Goal: Navigation & Orientation: Find specific page/section

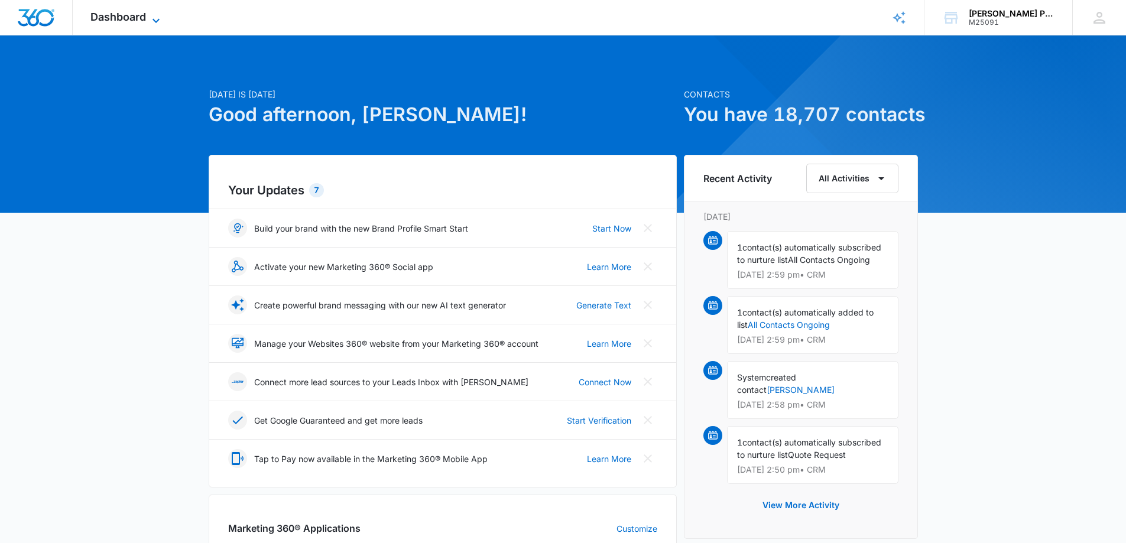
click at [154, 17] on icon at bounding box center [156, 21] width 14 height 14
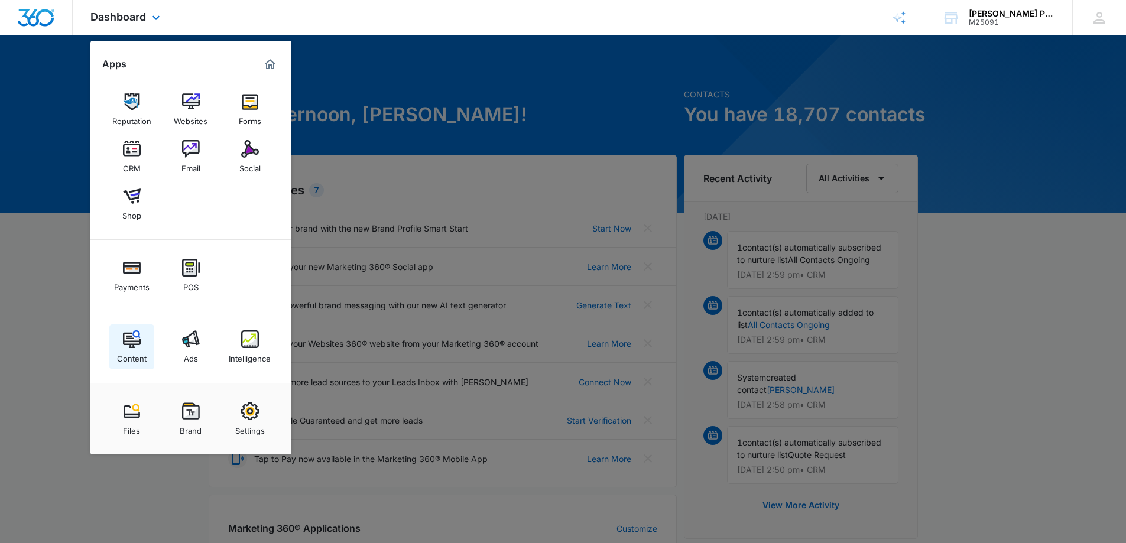
click at [143, 346] on link "Content" at bounding box center [131, 347] width 45 height 45
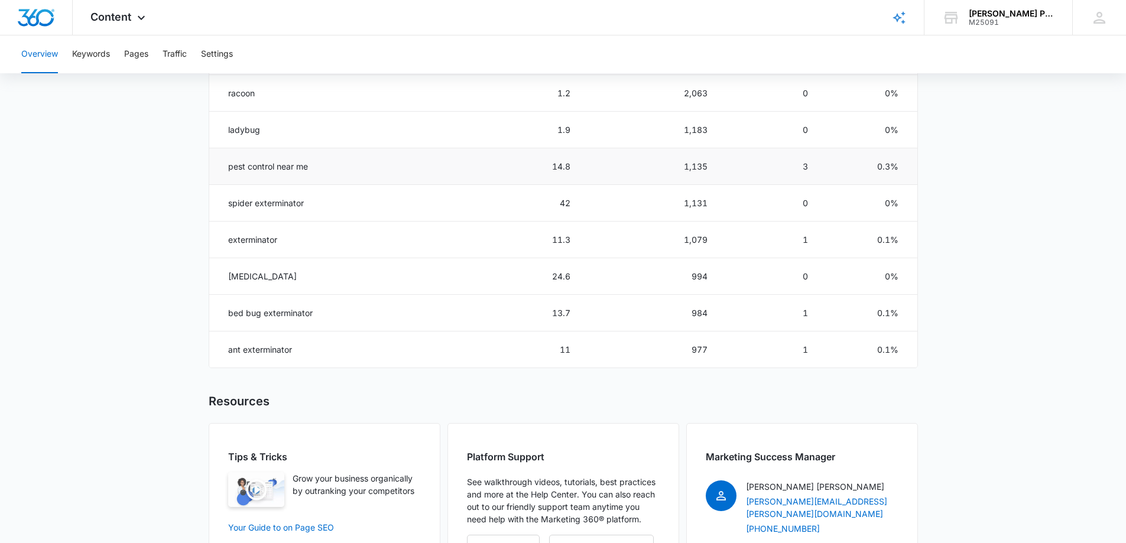
scroll to position [473, 0]
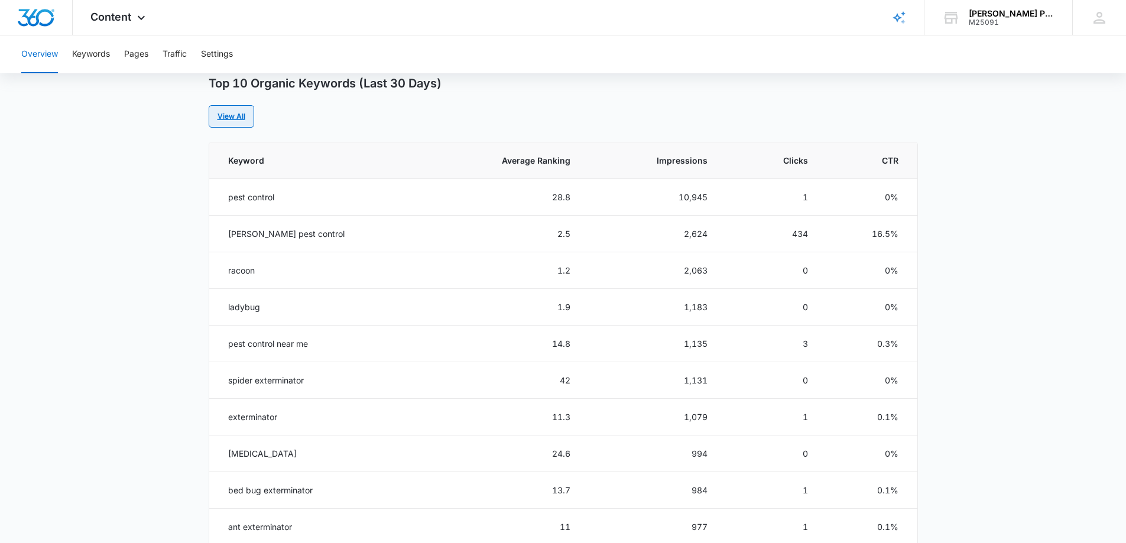
click at [241, 113] on link "View All" at bounding box center [232, 116] width 46 height 22
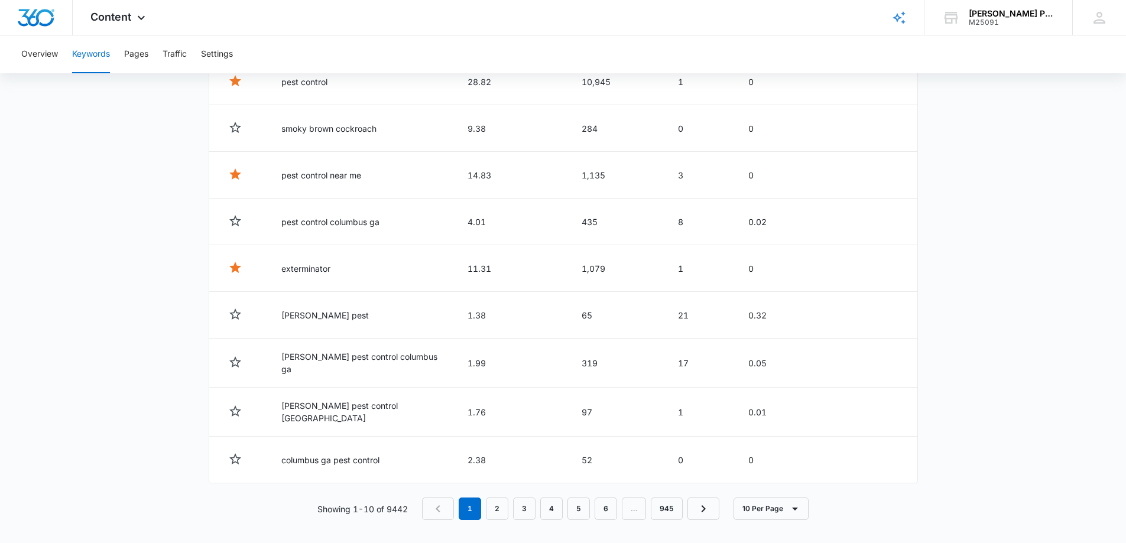
scroll to position [550, 0]
click at [498, 501] on link "2" at bounding box center [497, 508] width 22 height 22
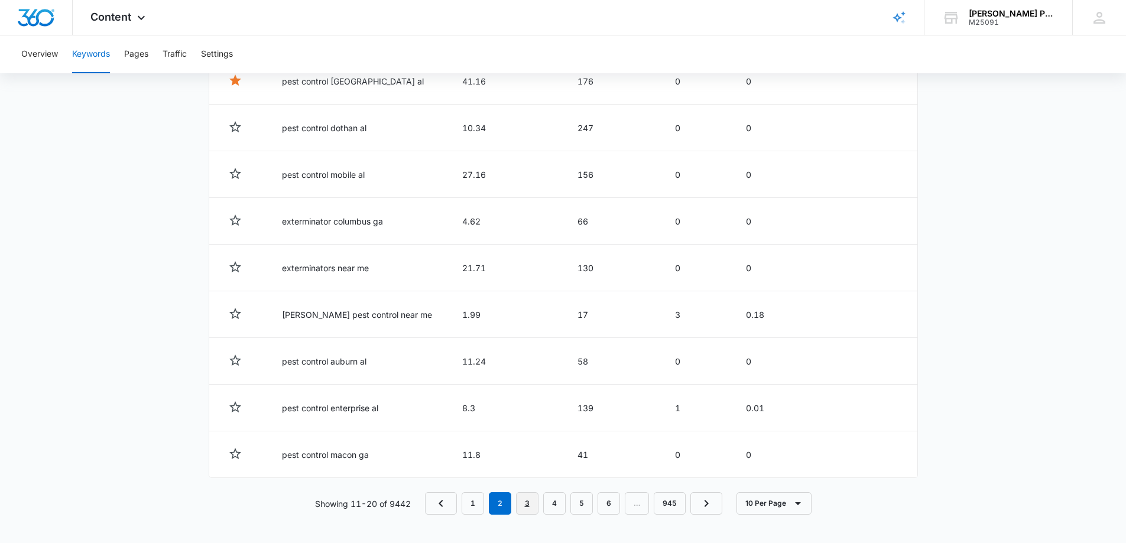
click at [531, 509] on link "3" at bounding box center [527, 503] width 22 height 22
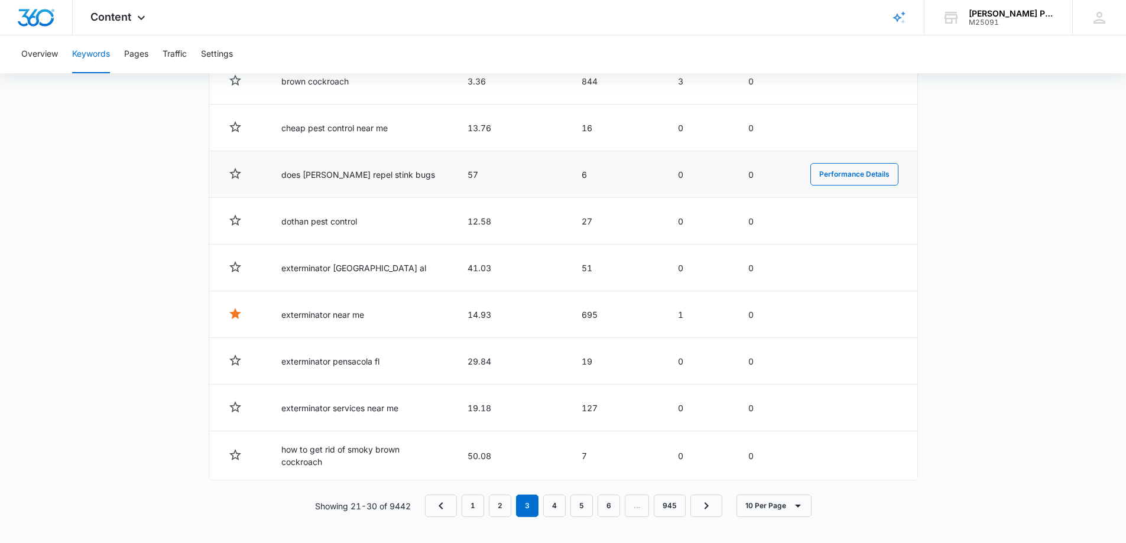
scroll to position [552, 0]
click at [556, 503] on link "4" at bounding box center [554, 503] width 22 height 22
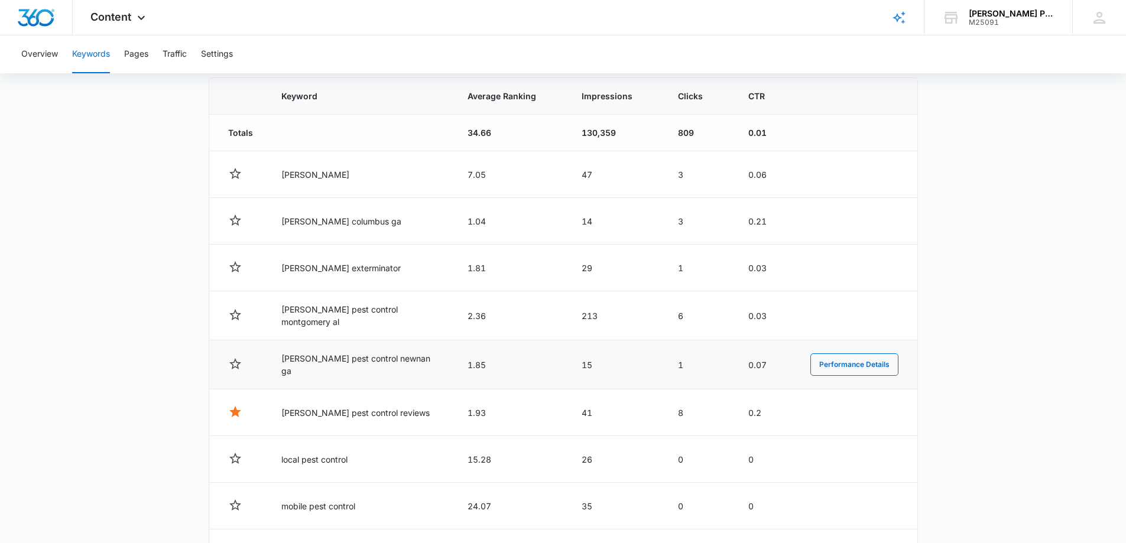
scroll to position [550, 0]
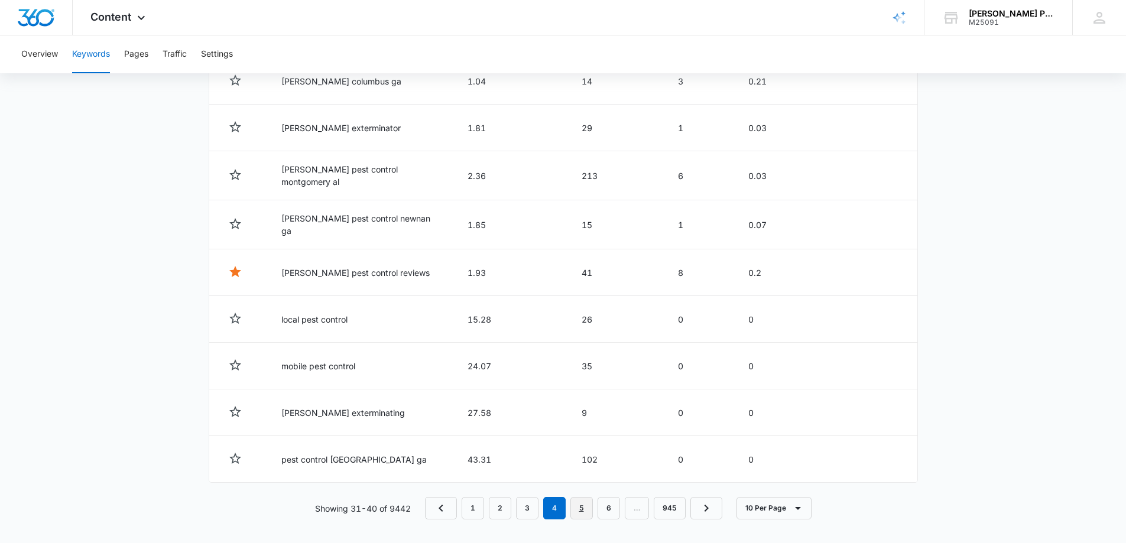
click at [585, 505] on link "5" at bounding box center [581, 508] width 22 height 22
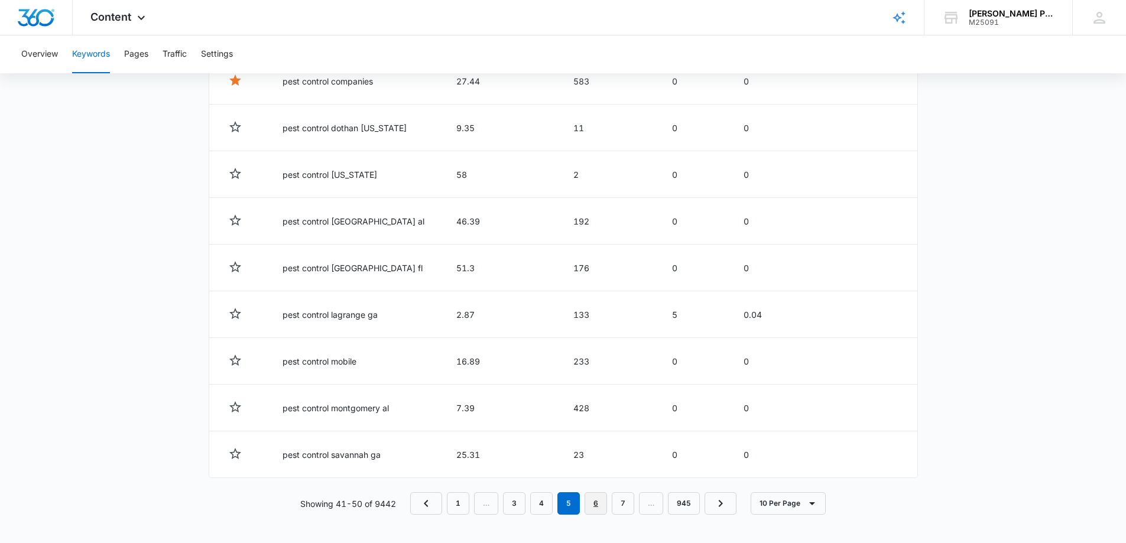
click at [602, 508] on link "6" at bounding box center [596, 503] width 22 height 22
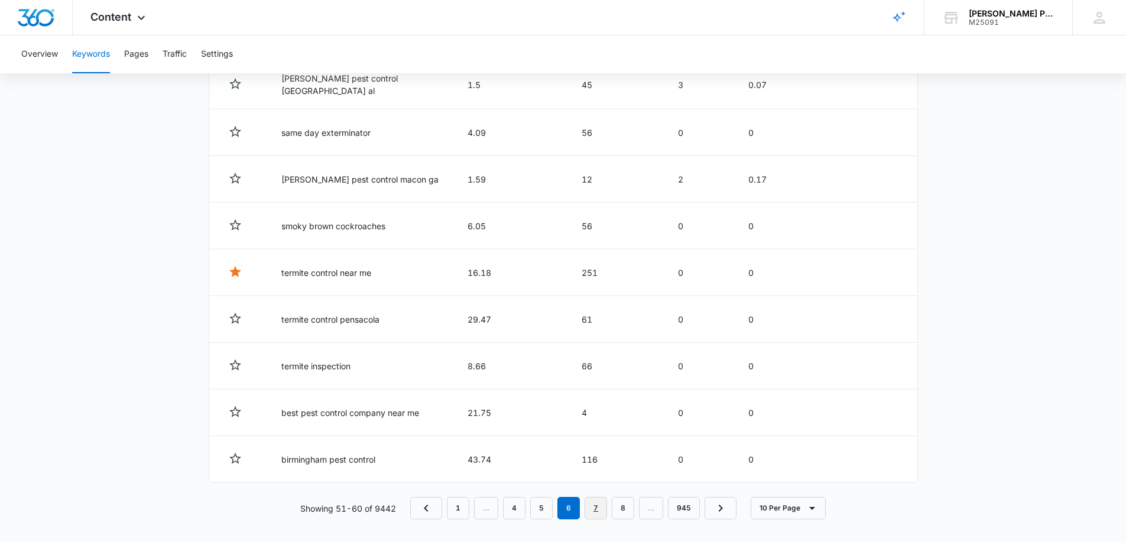
click at [600, 509] on link "7" at bounding box center [596, 508] width 22 height 22
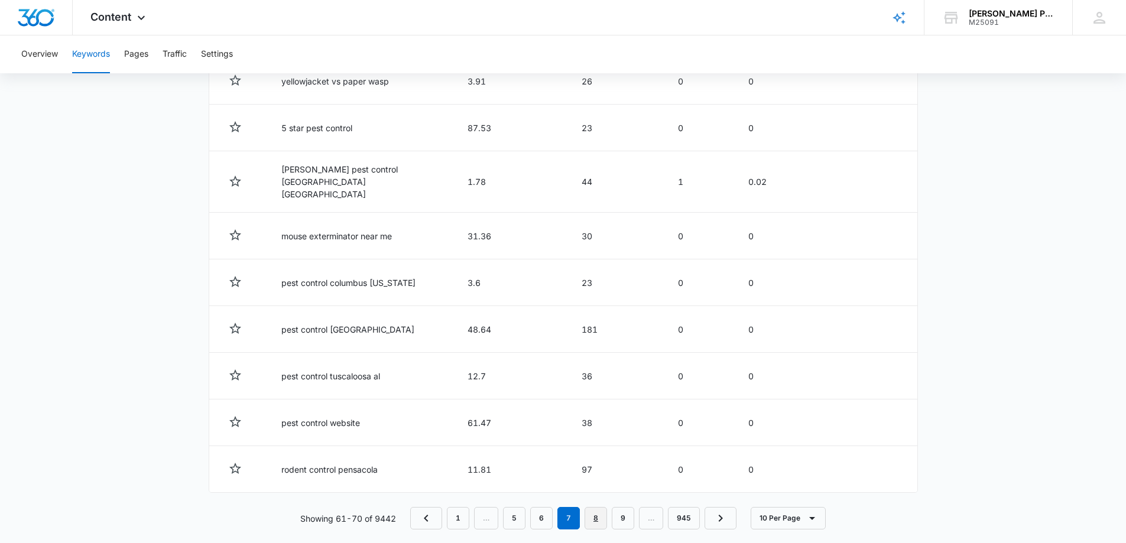
click at [598, 507] on link "8" at bounding box center [596, 518] width 22 height 22
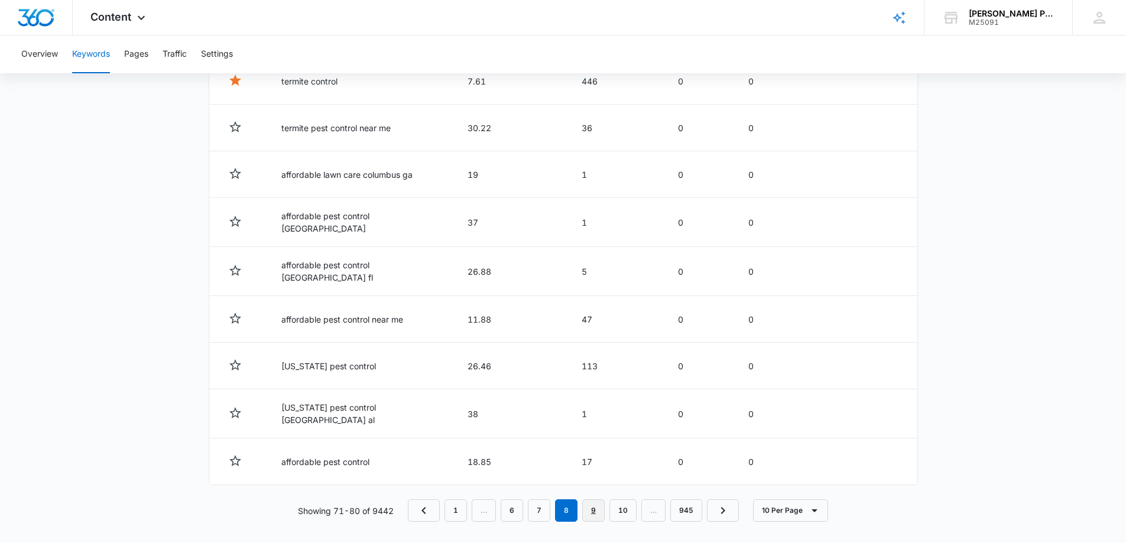
click at [591, 505] on link "9" at bounding box center [593, 510] width 22 height 22
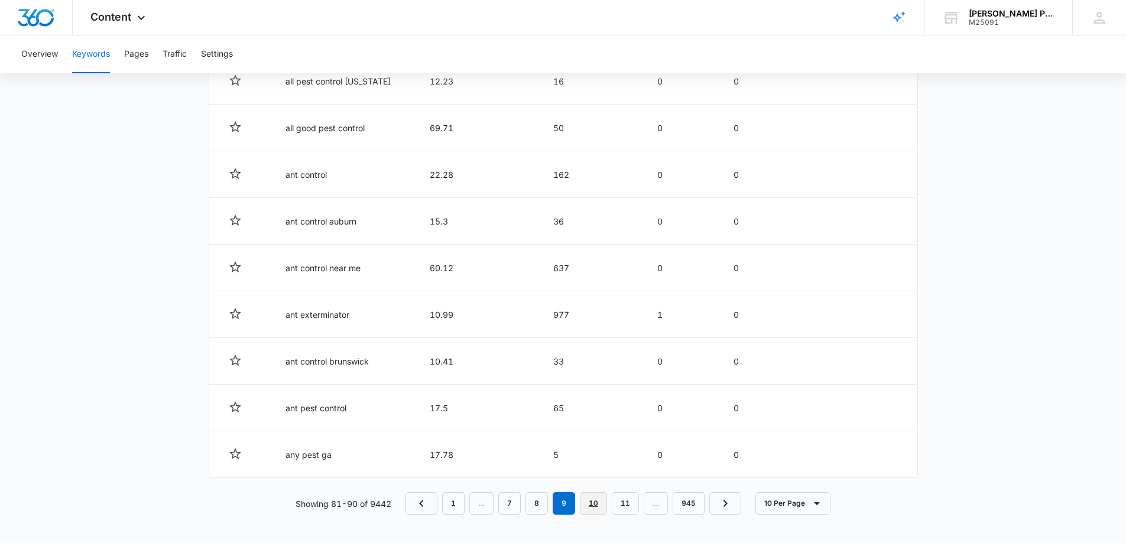
click at [601, 504] on link "10" at bounding box center [593, 503] width 27 height 22
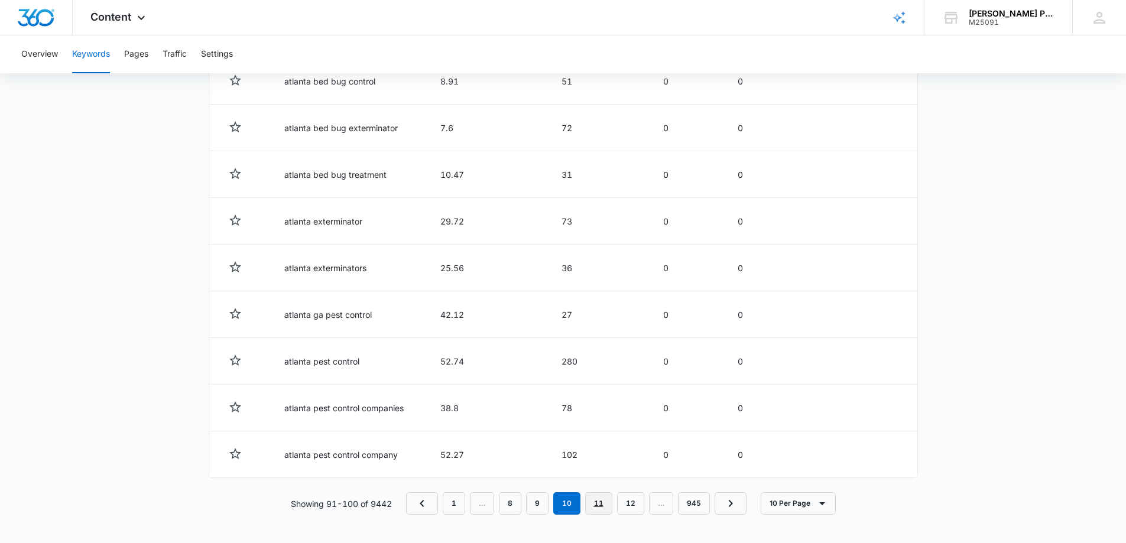
click at [602, 505] on link "11" at bounding box center [598, 503] width 27 height 22
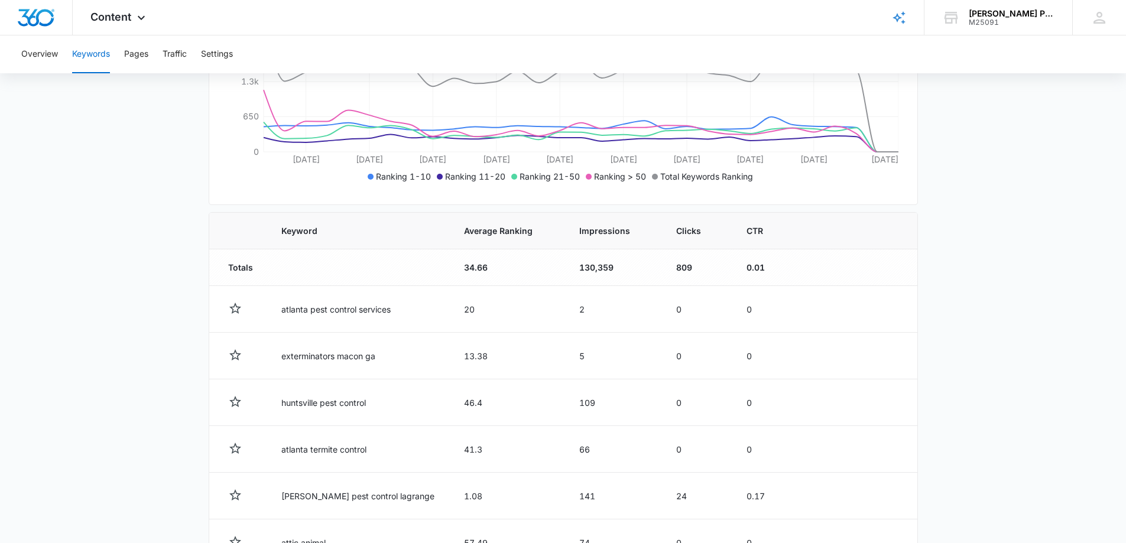
scroll to position [254, 0]
